Goal: Navigation & Orientation: Find specific page/section

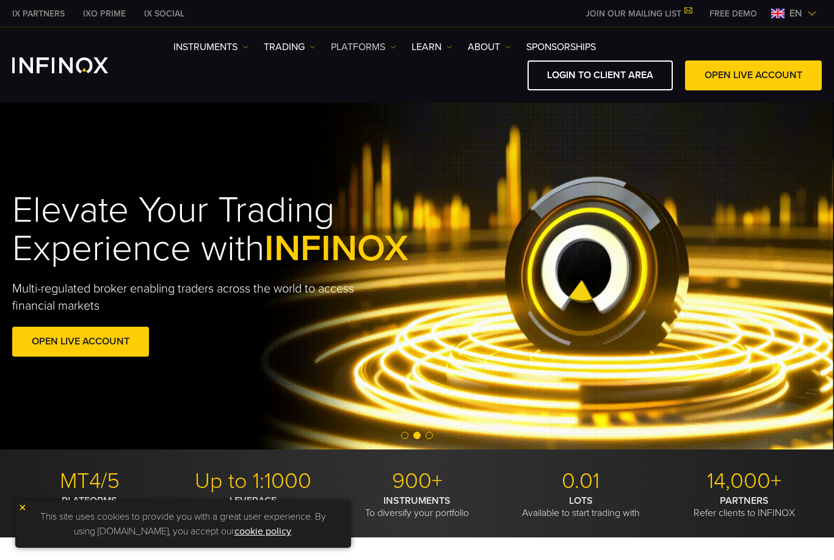
click at [384, 49] on link "PLATFORMS" at bounding box center [363, 47] width 65 height 15
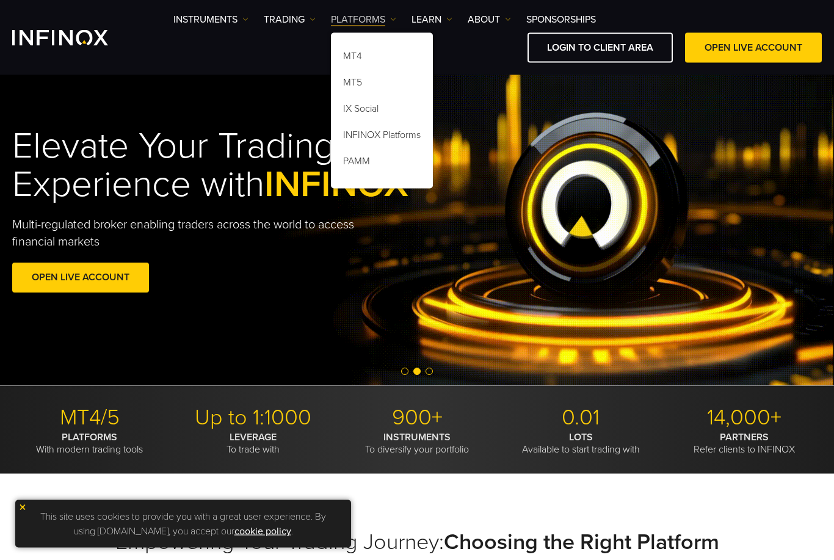
scroll to position [37, 0]
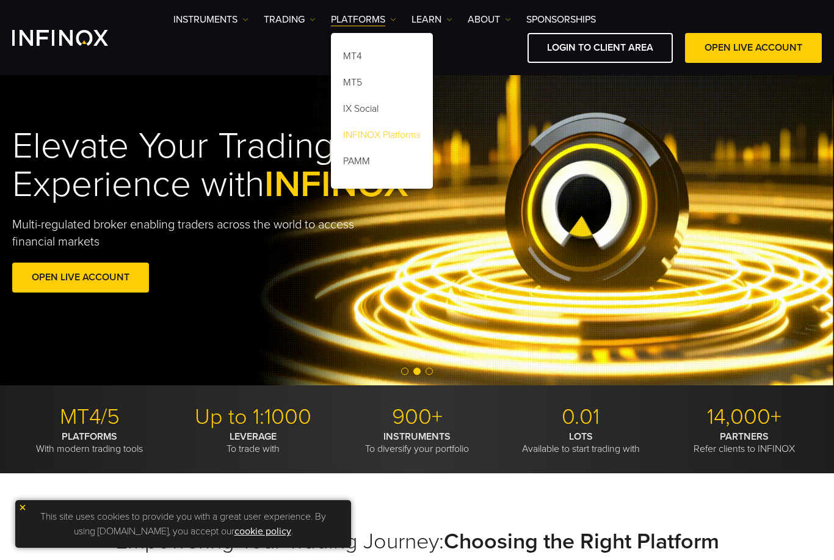
click at [410, 142] on link "INFINOX Platforms" at bounding box center [382, 137] width 102 height 26
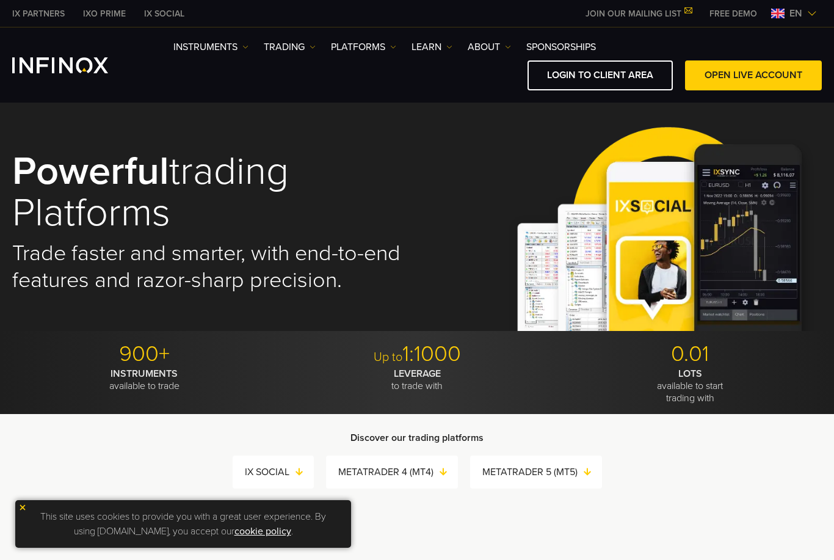
click at [21, 504] on img at bounding box center [22, 507] width 9 height 9
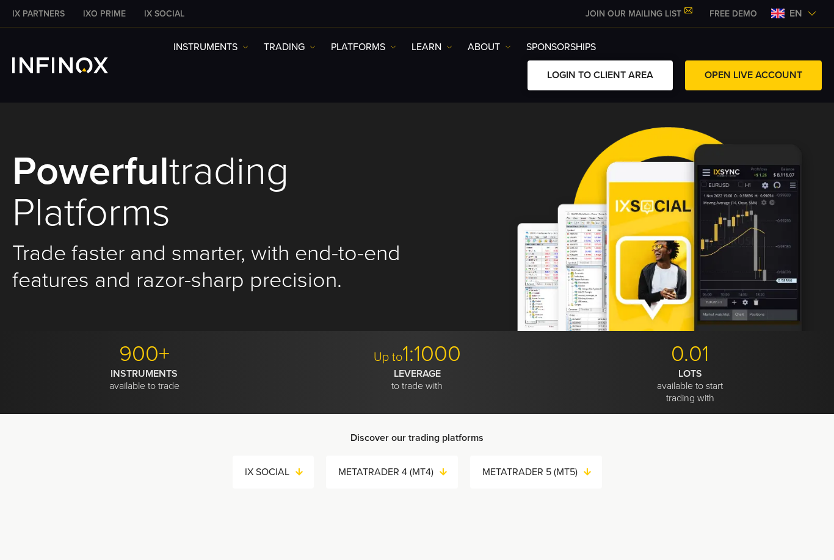
click at [644, 82] on link "LOGIN TO CLIENT AREA" at bounding box center [600, 75] width 145 height 30
